Goal: Task Accomplishment & Management: Use online tool/utility

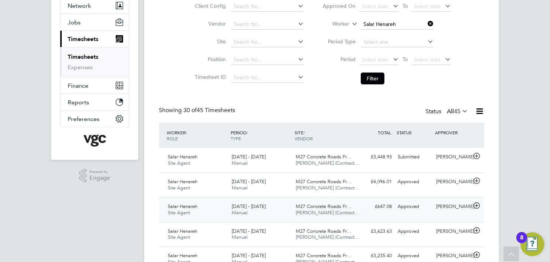
scroll to position [18, 64]
click at [258, 157] on span "[DATE] - [DATE]" at bounding box center [249, 156] width 34 height 6
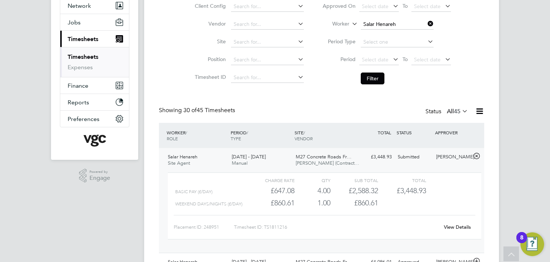
click at [383, 18] on li "Worker Salar Henareh" at bounding box center [386, 25] width 147 height 18
click at [382, 19] on li "Worker Salar Henareh" at bounding box center [386, 25] width 147 height 18
click at [382, 19] on input at bounding box center [397, 24] width 73 height 10
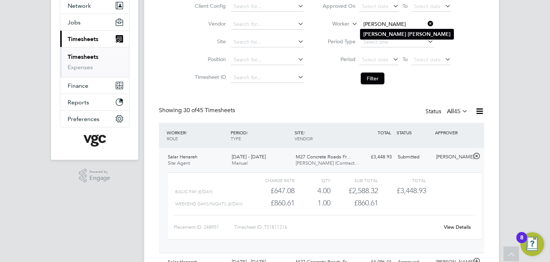
type input "[PERSON_NAME]"
click at [408, 31] on b "[PERSON_NAME]" at bounding box center [429, 34] width 43 height 6
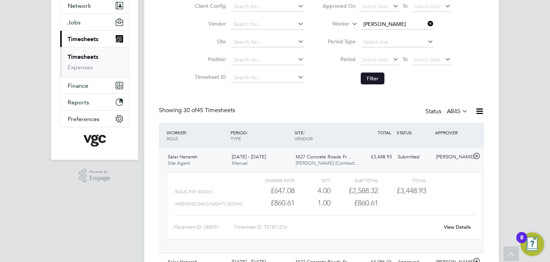
click at [383, 76] on button "Filter" at bounding box center [373, 78] width 24 height 12
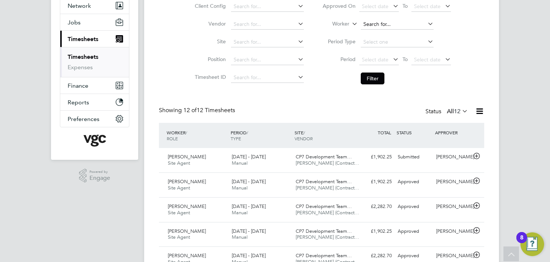
click at [378, 26] on input at bounding box center [397, 24] width 73 height 10
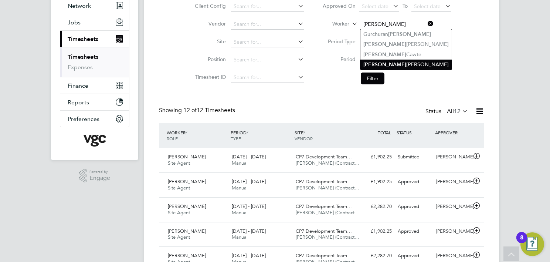
click at [397, 61] on li "[PERSON_NAME]" at bounding box center [405, 64] width 91 height 10
type input "[PERSON_NAME]"
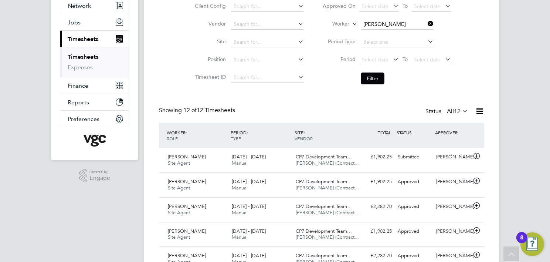
click at [382, 75] on button "Filter" at bounding box center [373, 78] width 24 height 12
